Goal: Browse casually: Explore the website without a specific task or goal

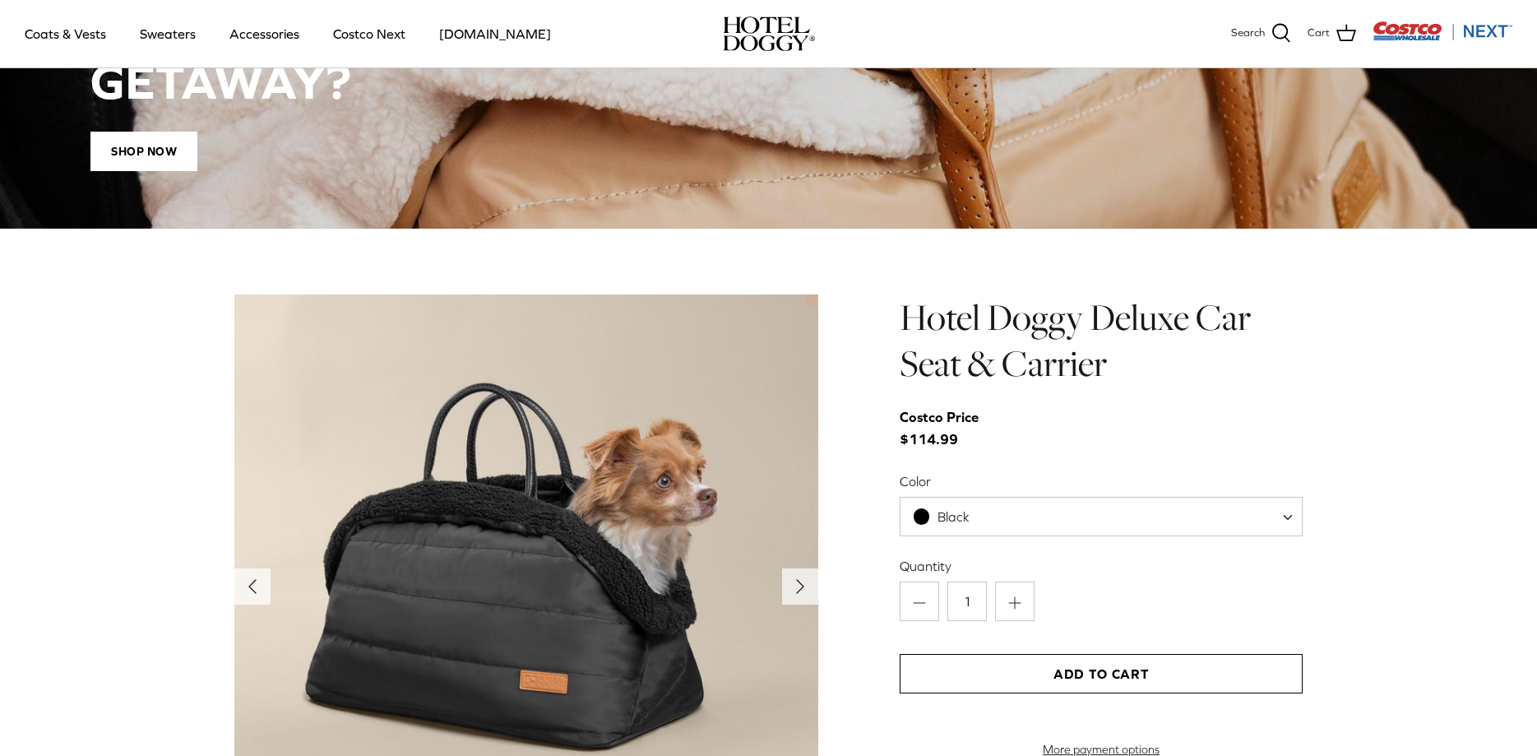
scroll to position [1678, 0]
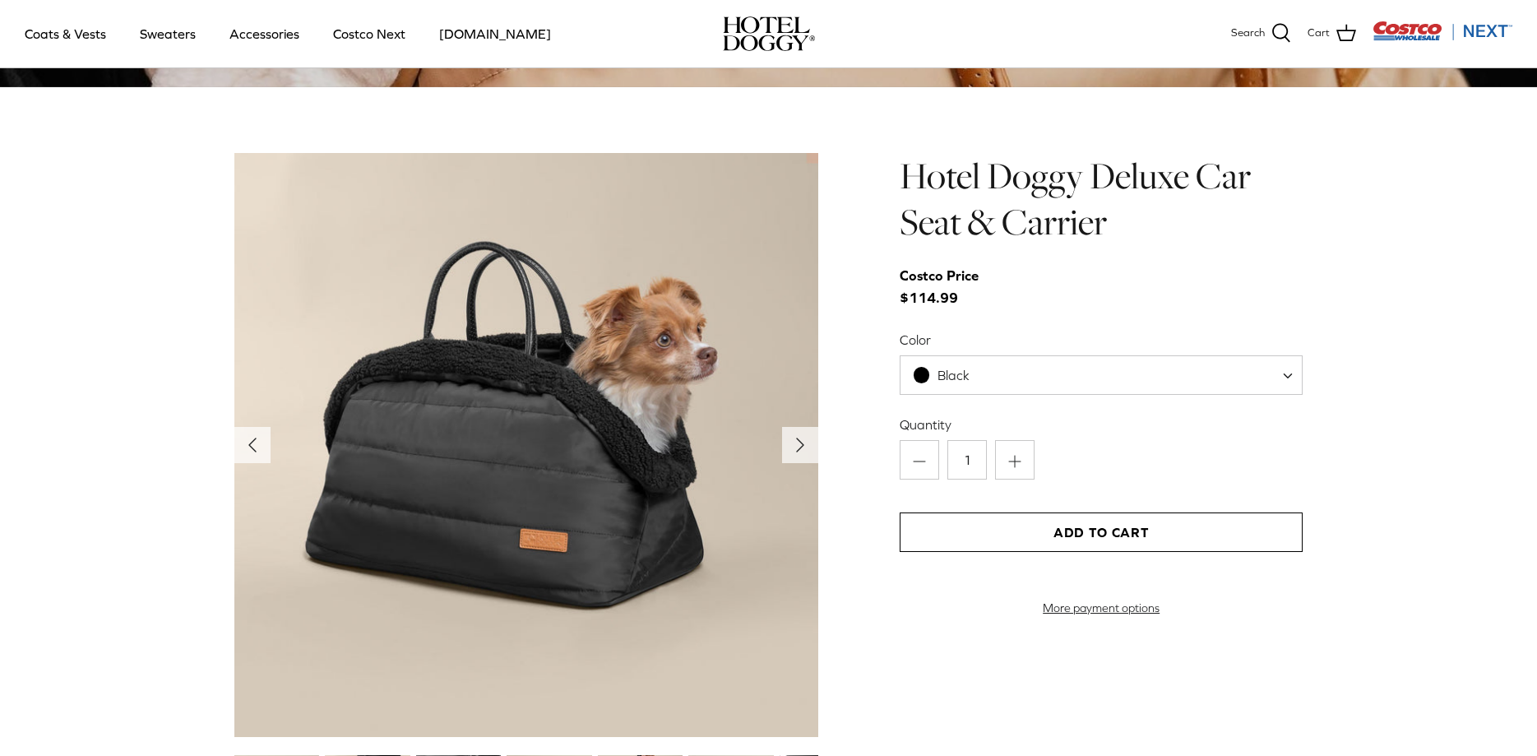
click at [1294, 377] on span at bounding box center [1294, 374] width 16 height 39
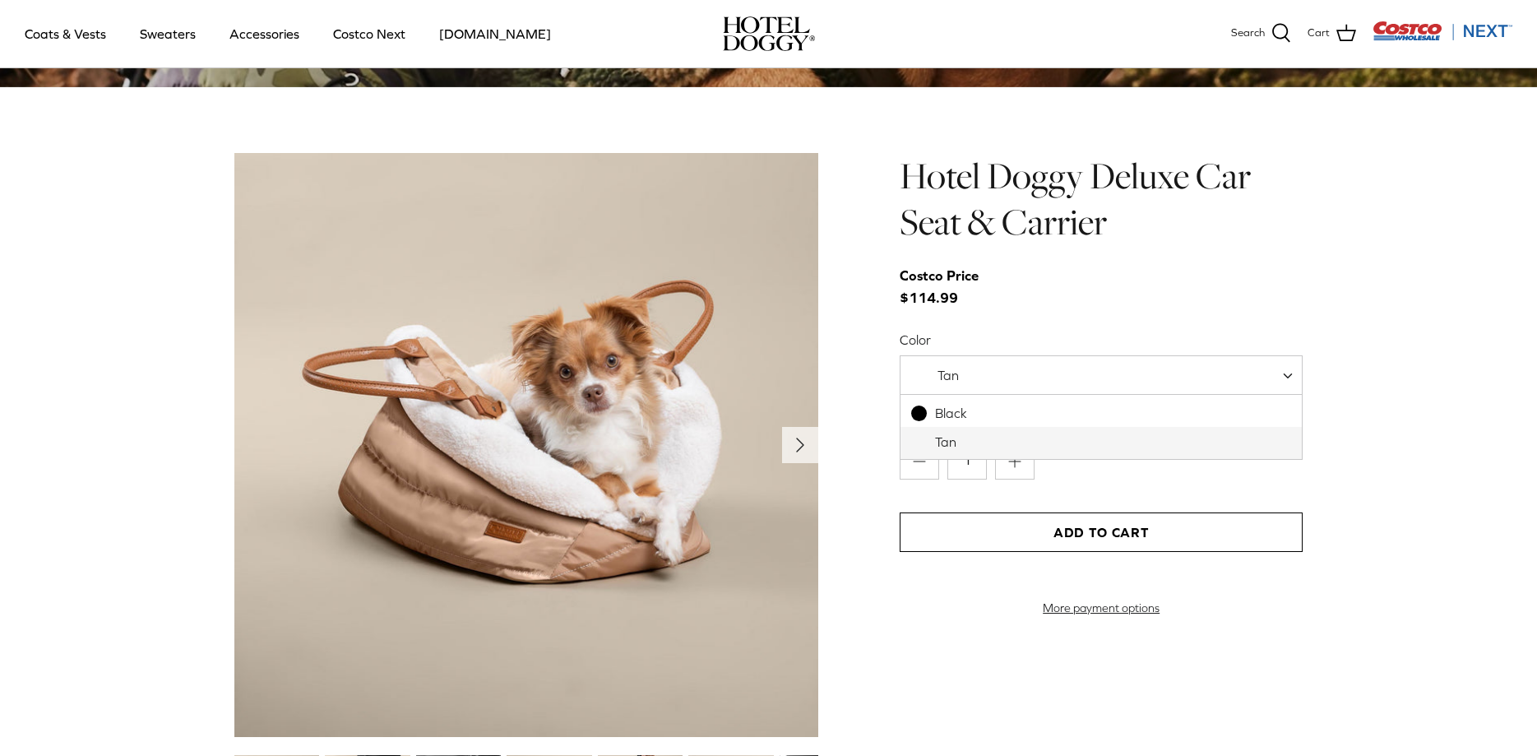
click at [1289, 373] on span at bounding box center [1294, 374] width 16 height 39
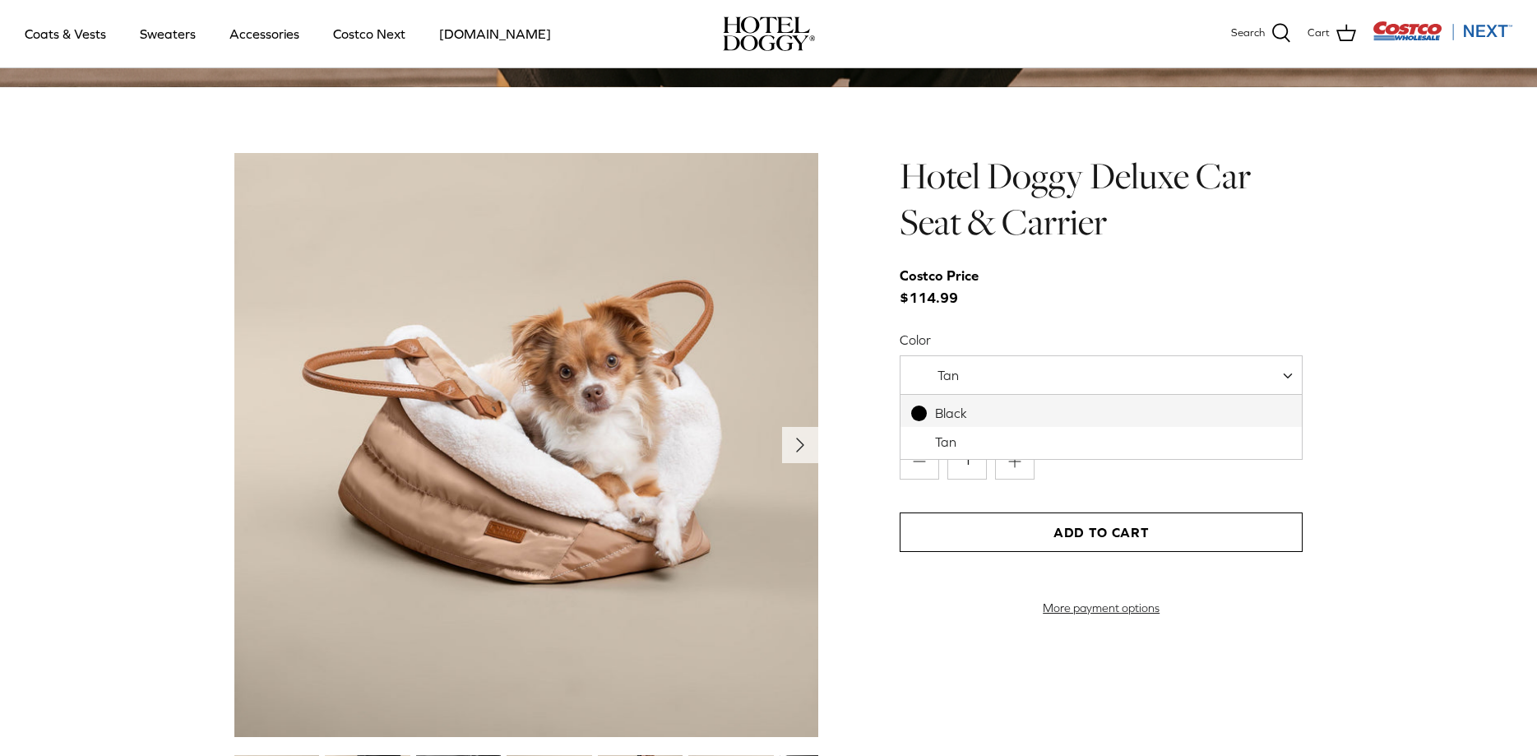
select select "Black"
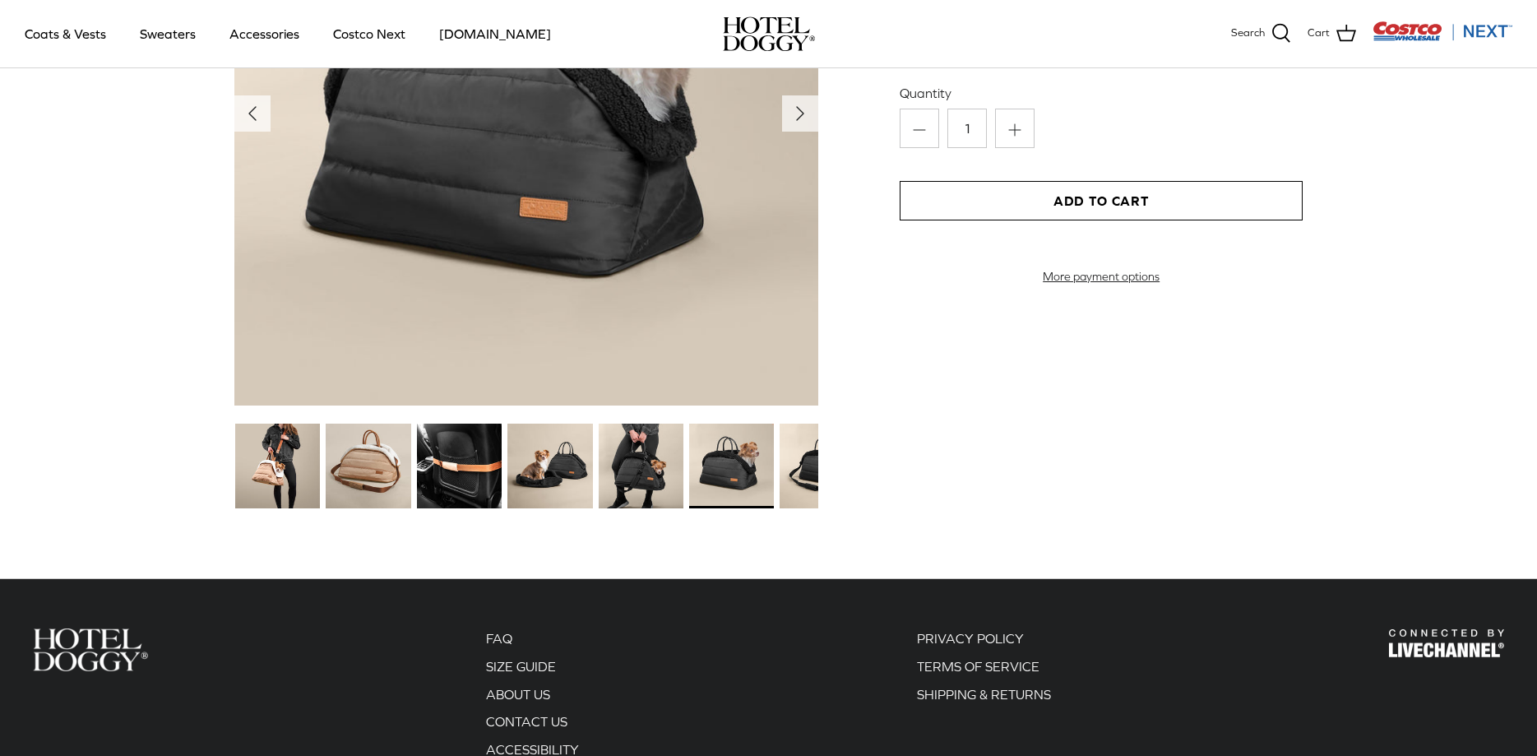
scroll to position [1846, 0]
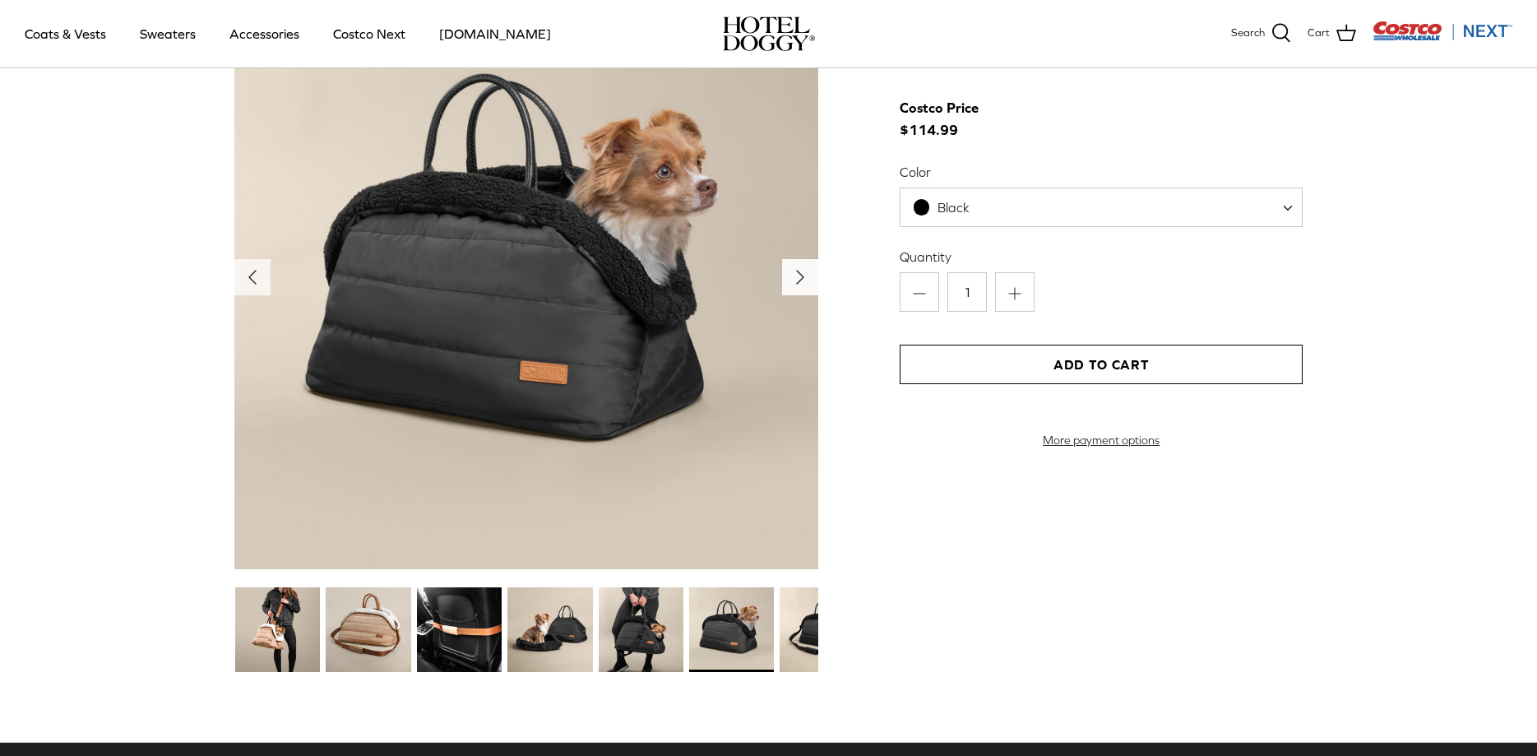
click at [796, 279] on icon "Right" at bounding box center [800, 277] width 26 height 26
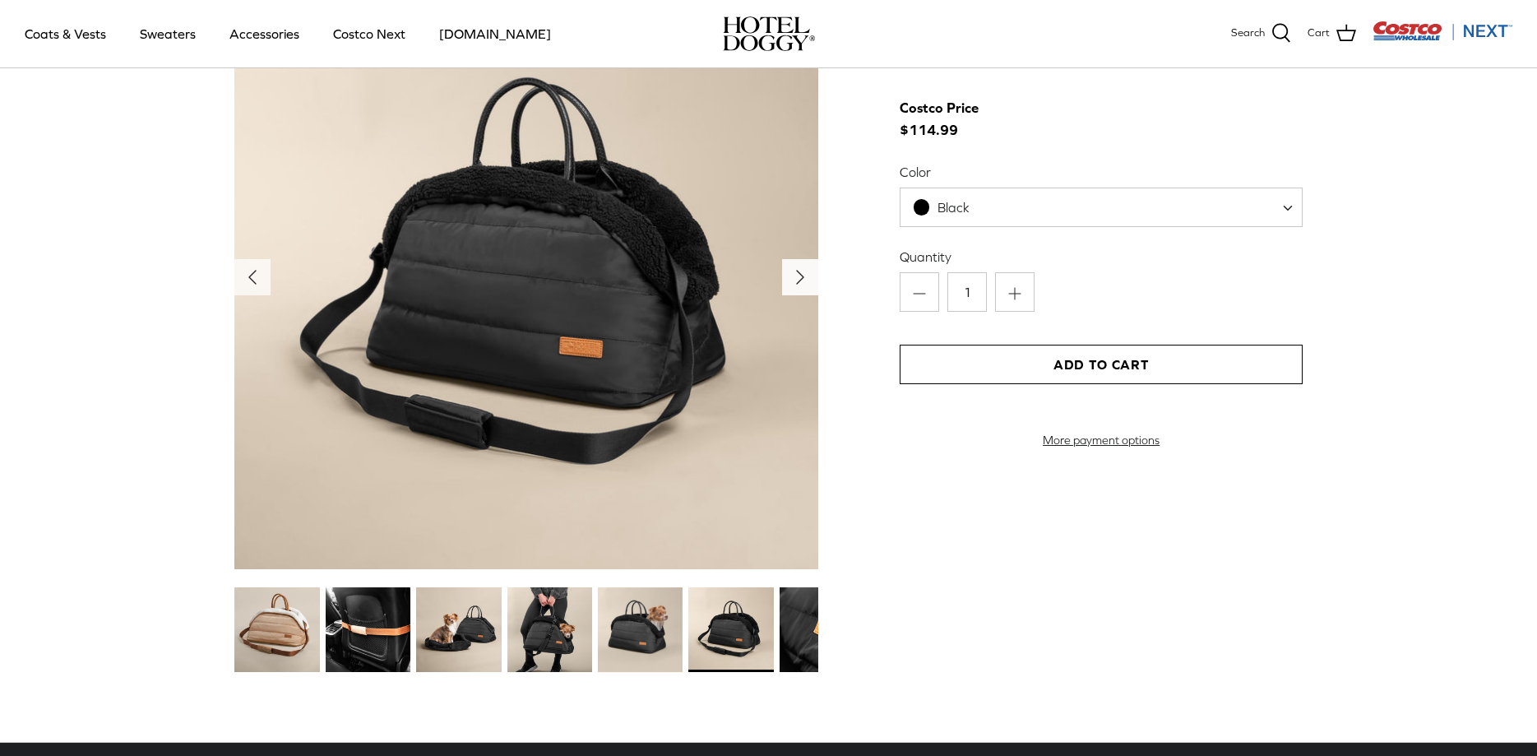
click at [799, 279] on polyline "Next" at bounding box center [800, 277] width 7 height 13
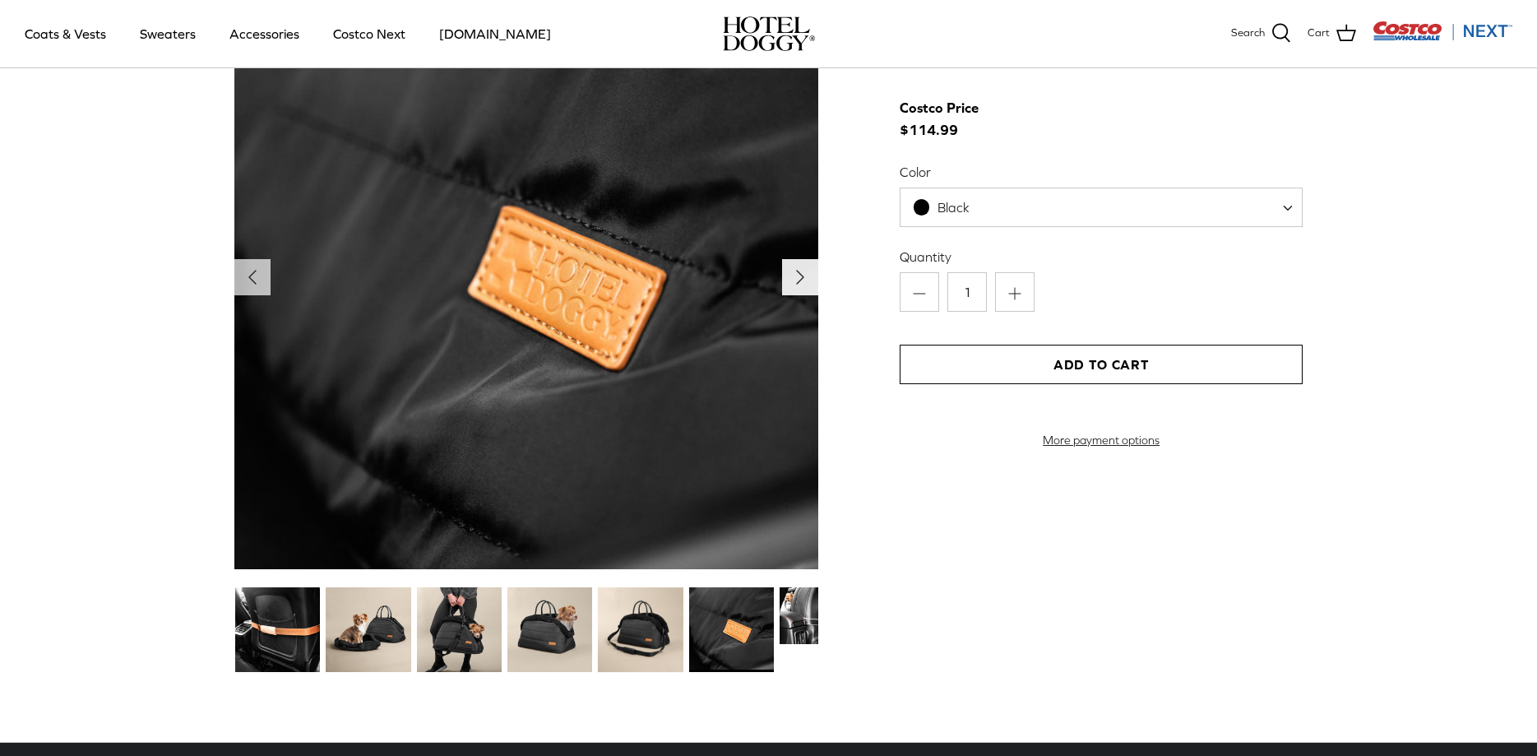
click at [800, 279] on polyline "Next" at bounding box center [800, 277] width 7 height 13
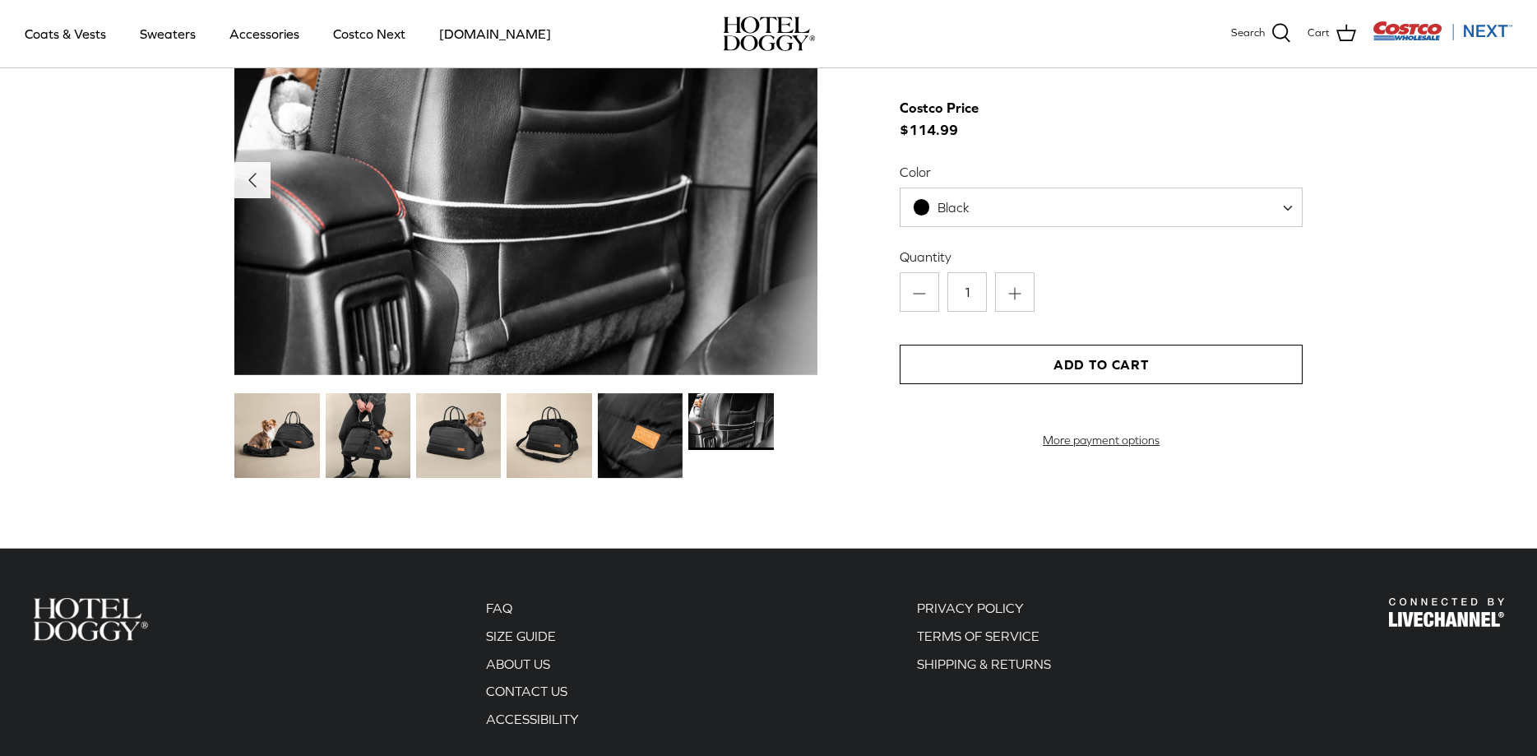
click at [248, 180] on icon "Left" at bounding box center [252, 180] width 26 height 26
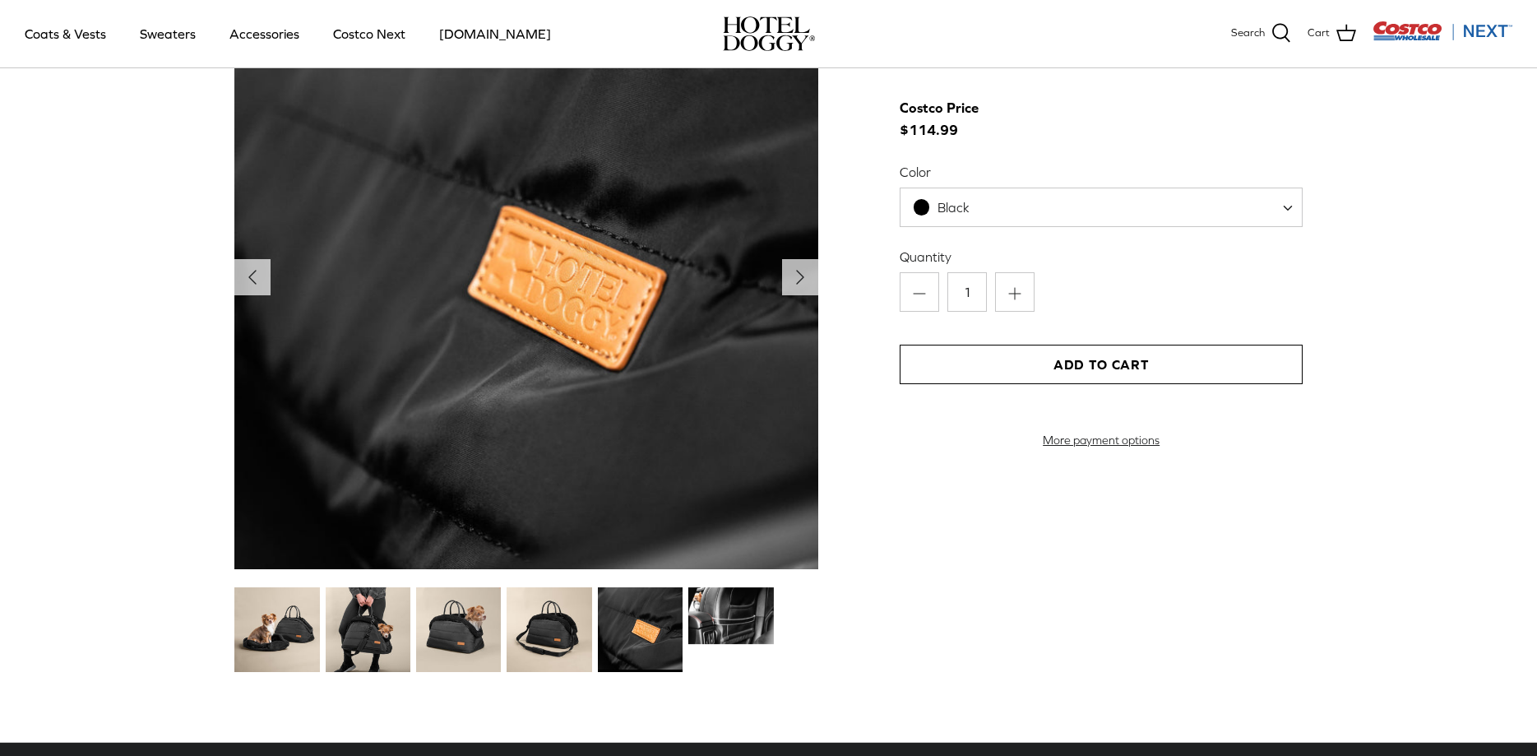
click at [561, 637] on img at bounding box center [549, 629] width 85 height 85
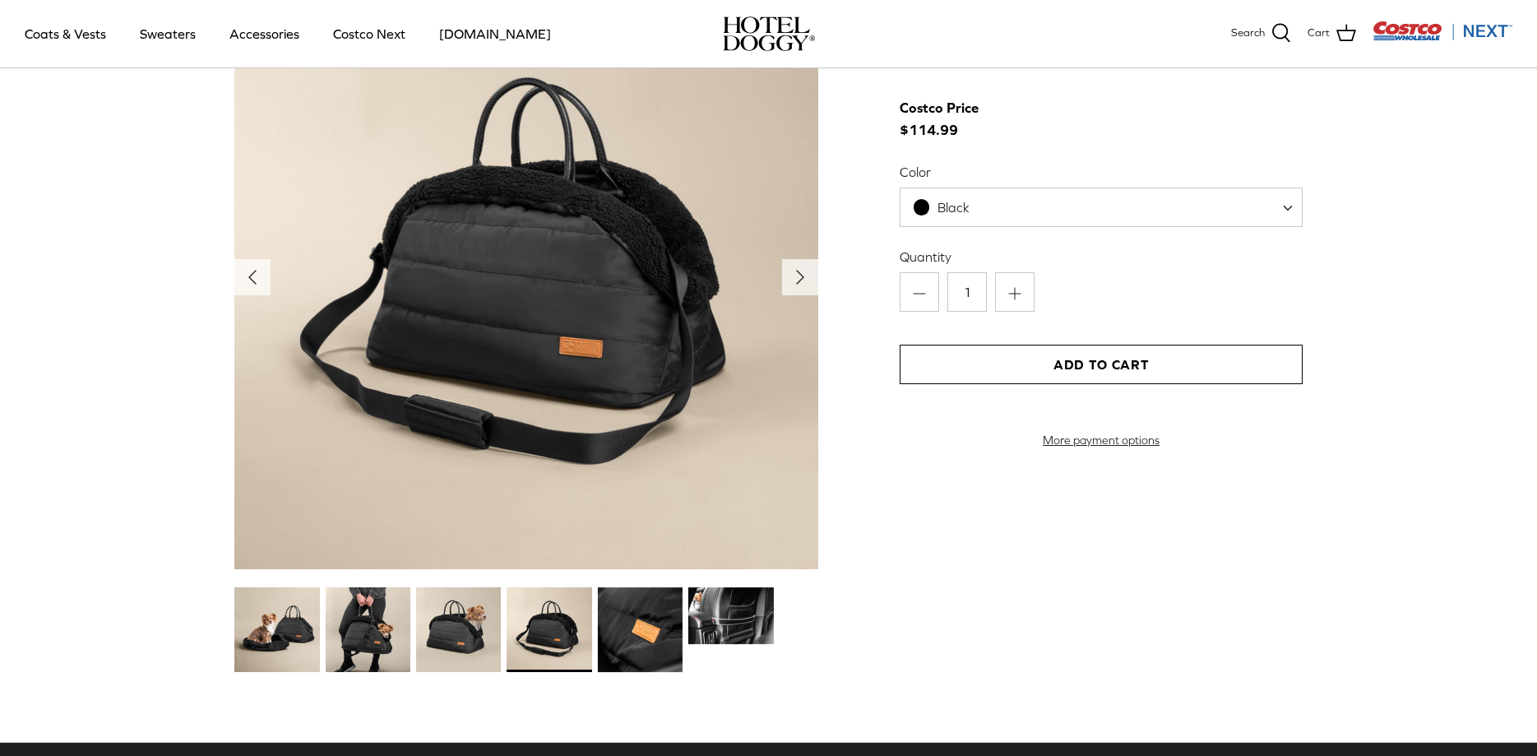
click at [499, 633] on img at bounding box center [458, 629] width 85 height 85
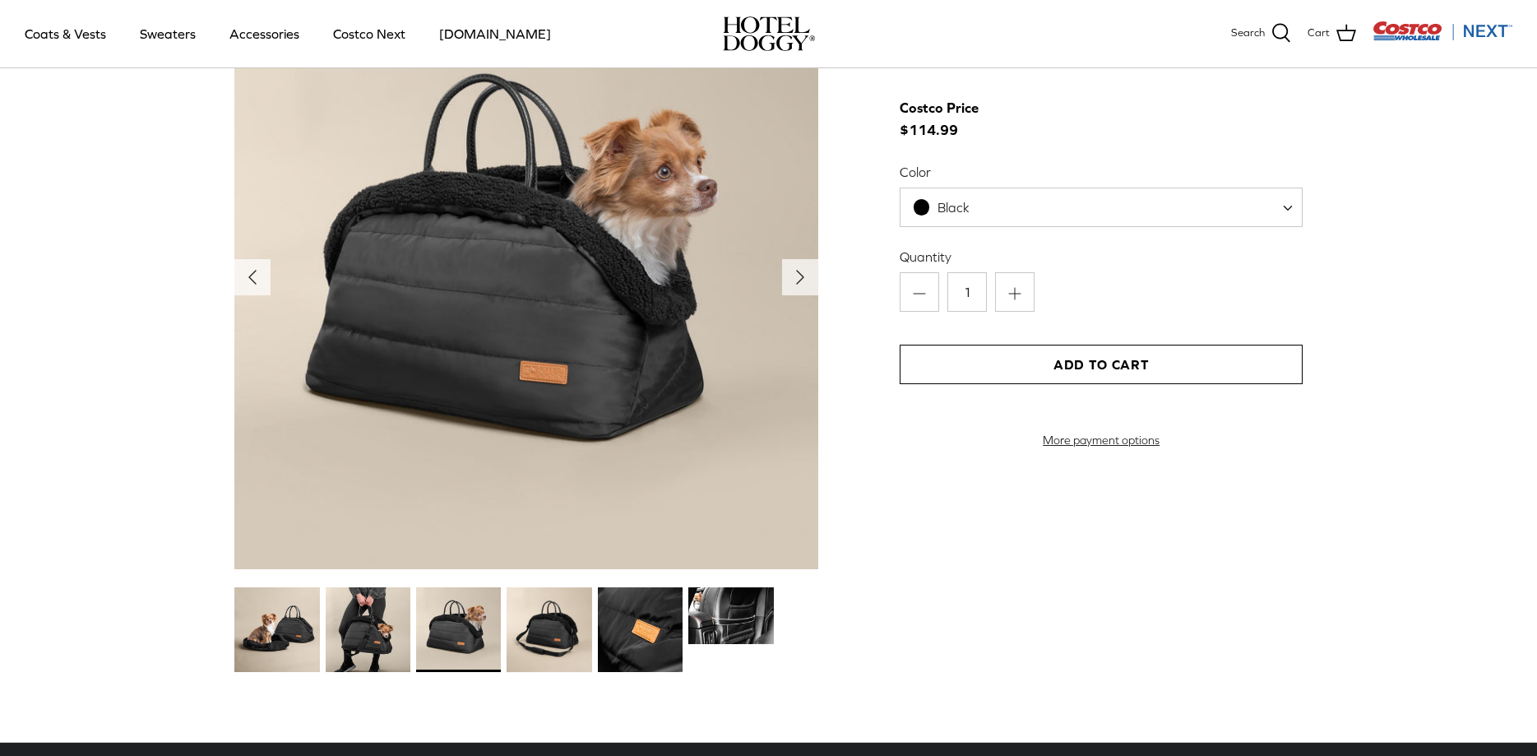
click at [377, 651] on img at bounding box center [368, 629] width 85 height 85
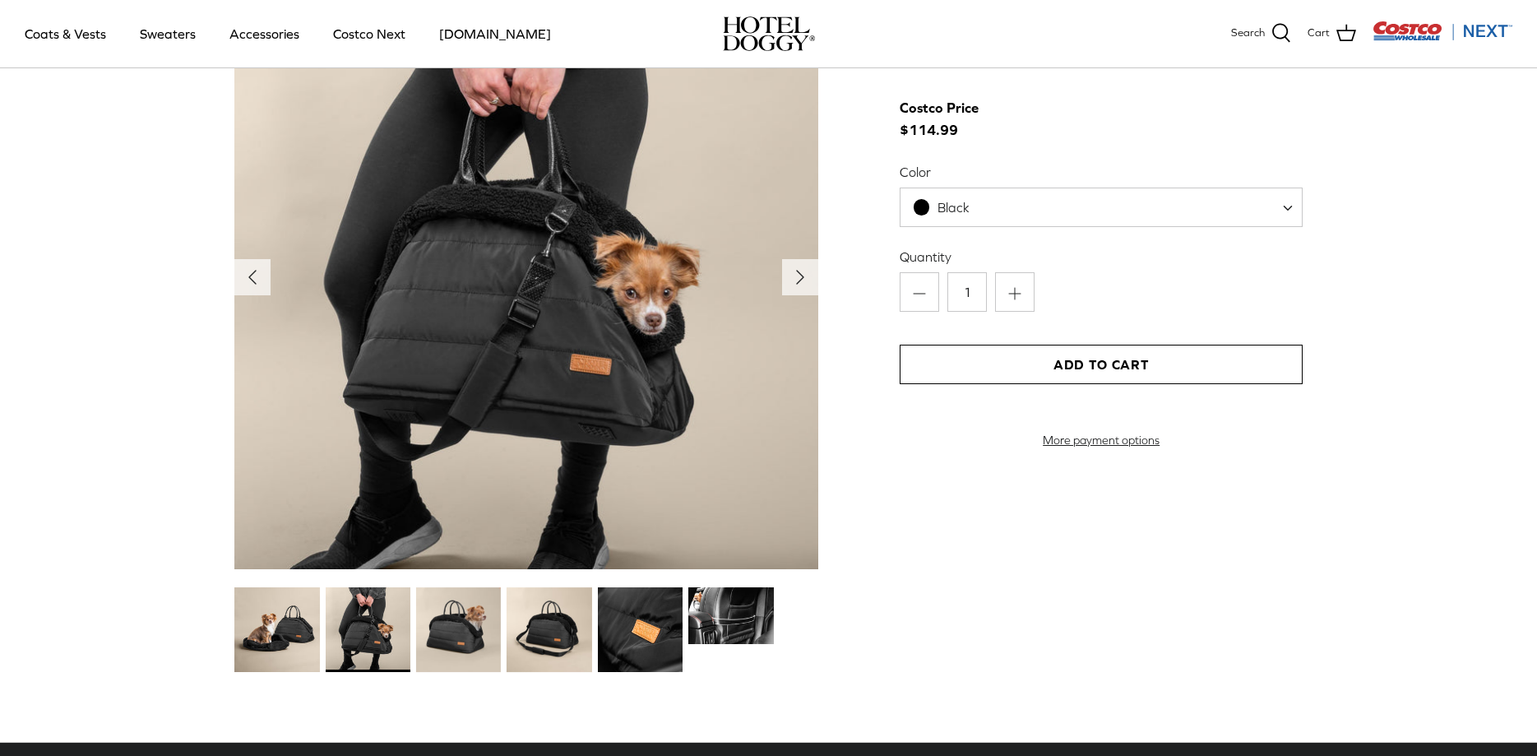
click at [276, 622] on img at bounding box center [276, 629] width 85 height 85
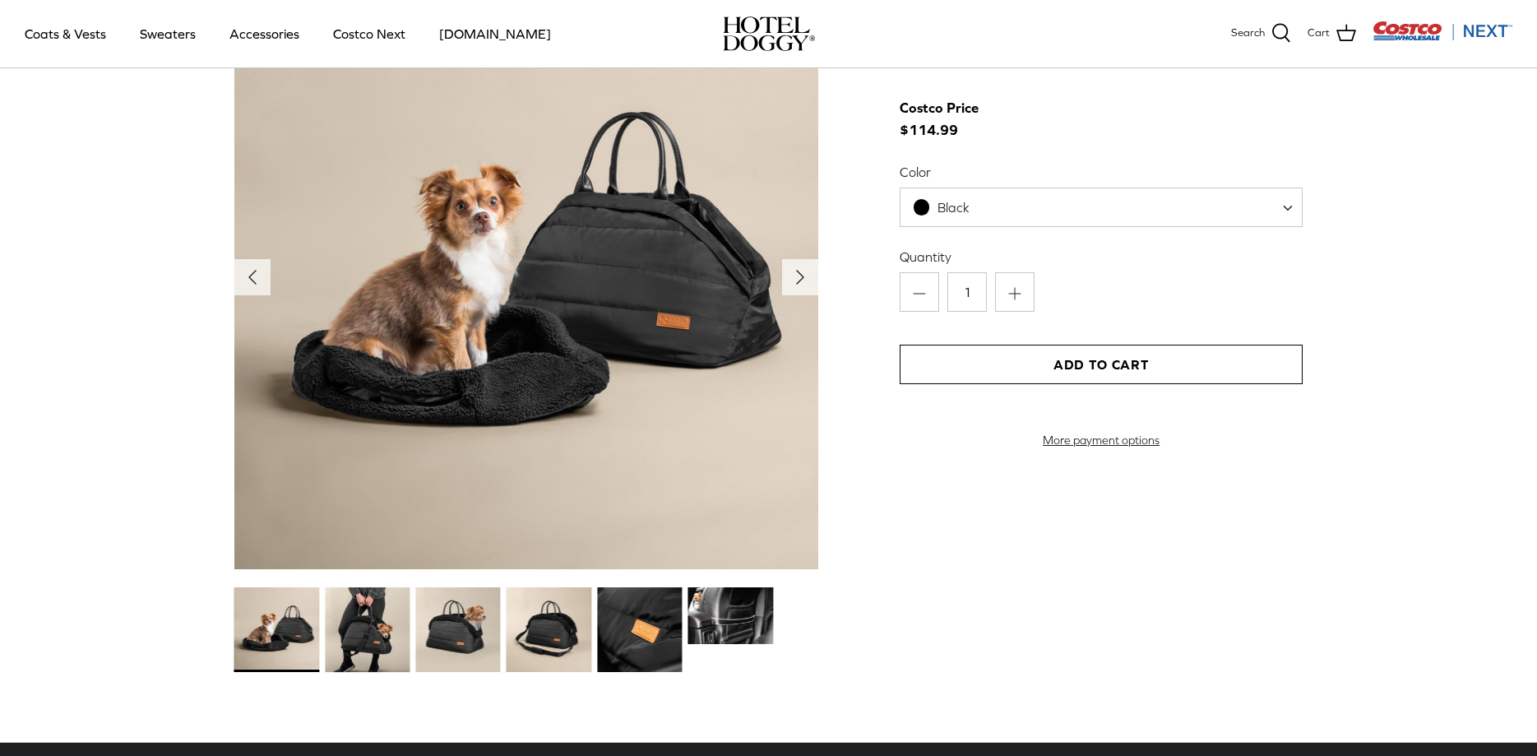
click at [752, 626] on img at bounding box center [731, 615] width 85 height 57
click at [751, 617] on img at bounding box center [731, 615] width 85 height 57
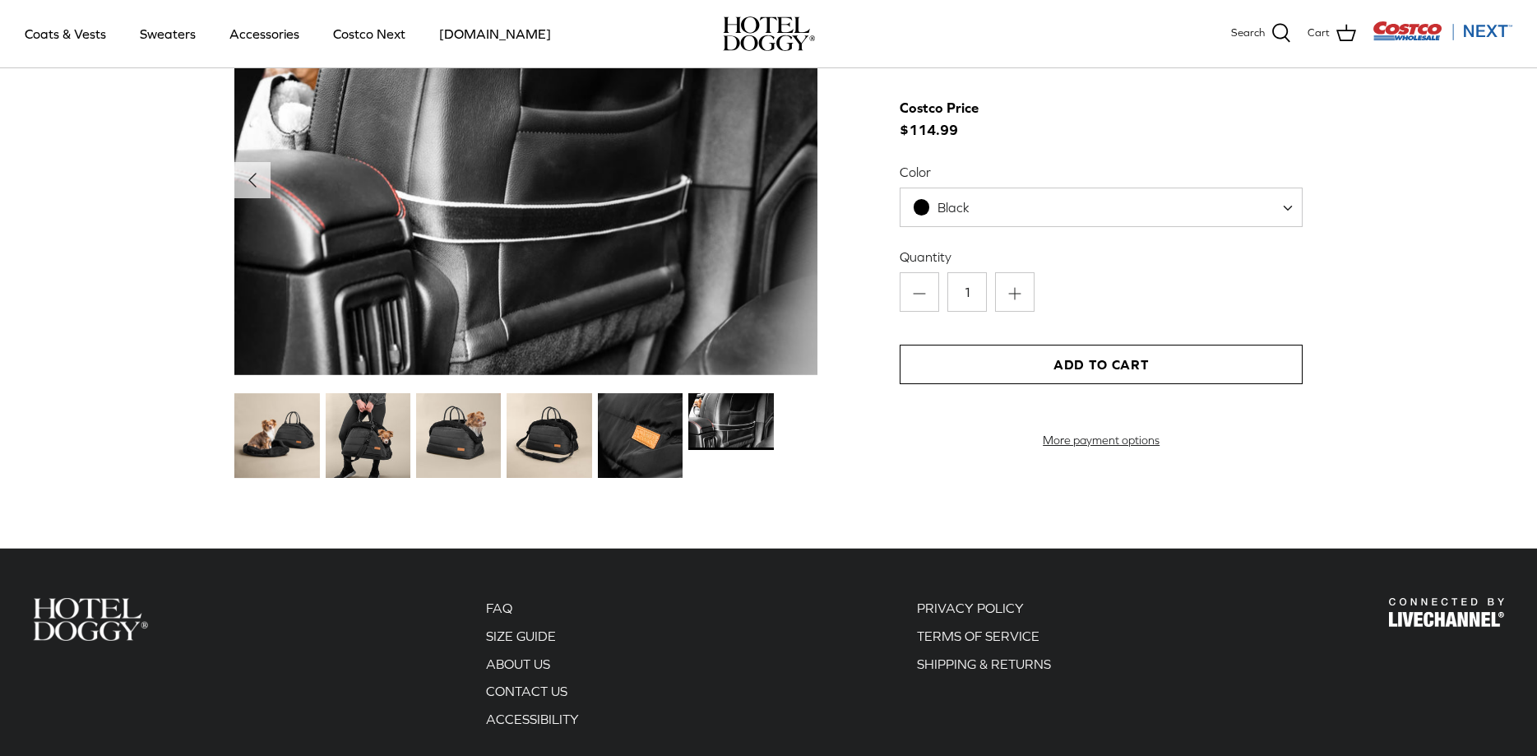
click at [391, 271] on img at bounding box center [526, 180] width 584 height 390
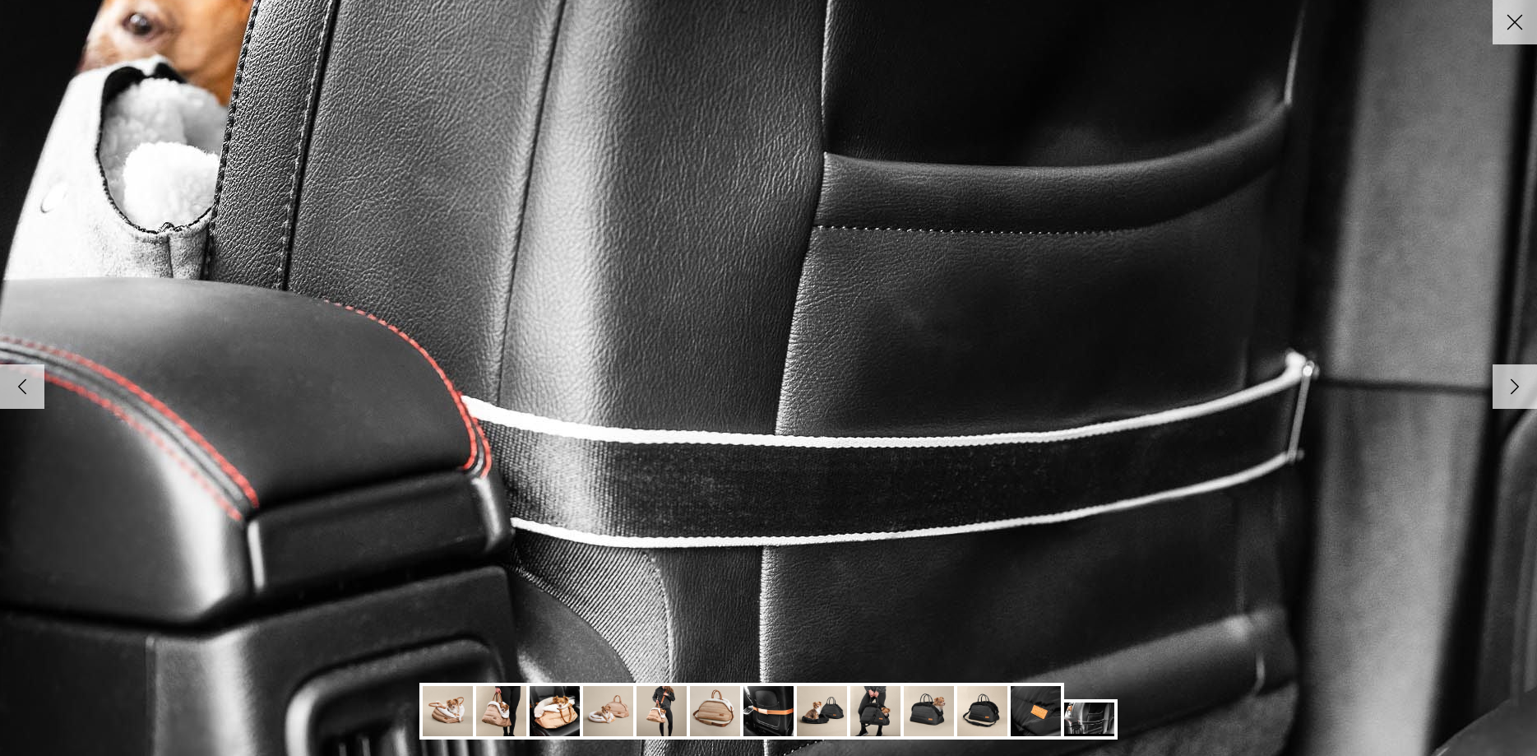
click at [34, 397] on icon "Left" at bounding box center [22, 387] width 28 height 28
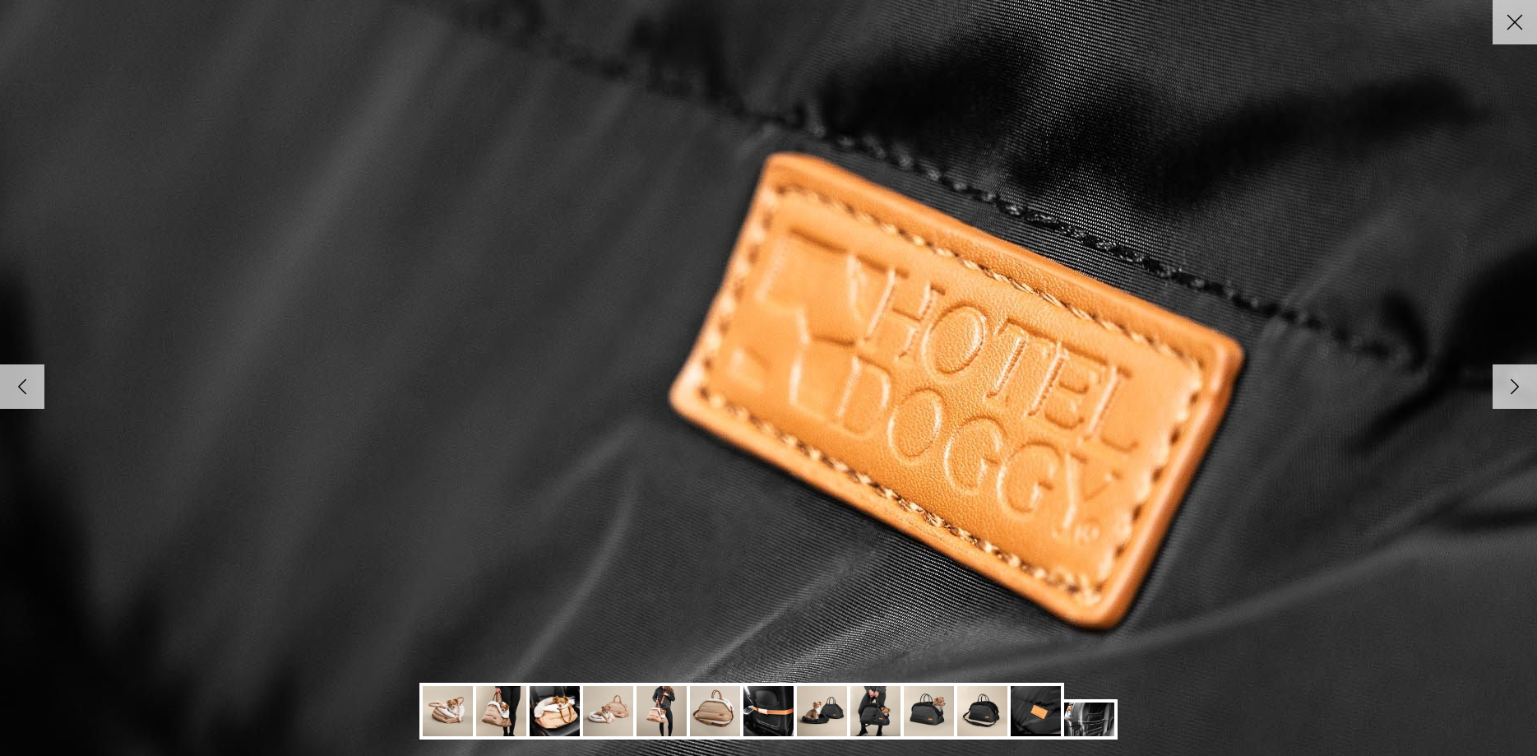
click at [42, 393] on link "Left" at bounding box center [22, 386] width 44 height 44
